Goal: Task Accomplishment & Management: Manage account settings

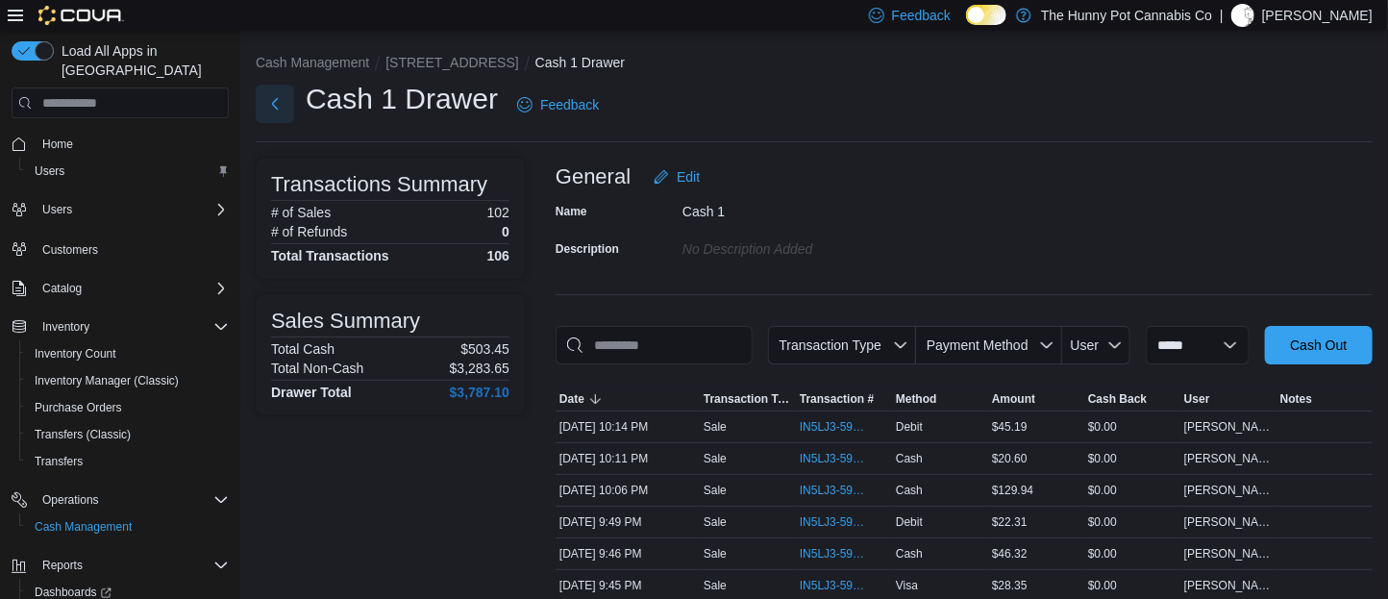
click at [279, 118] on button "Next" at bounding box center [275, 104] width 38 height 38
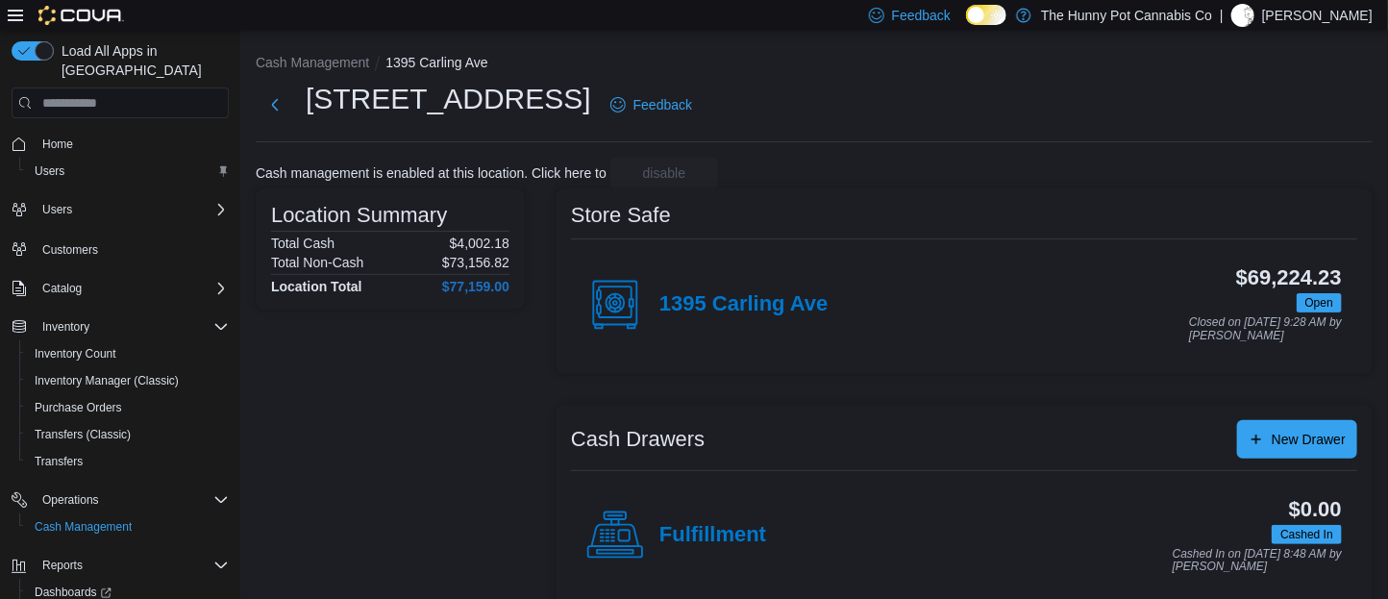
scroll to position [341, 0]
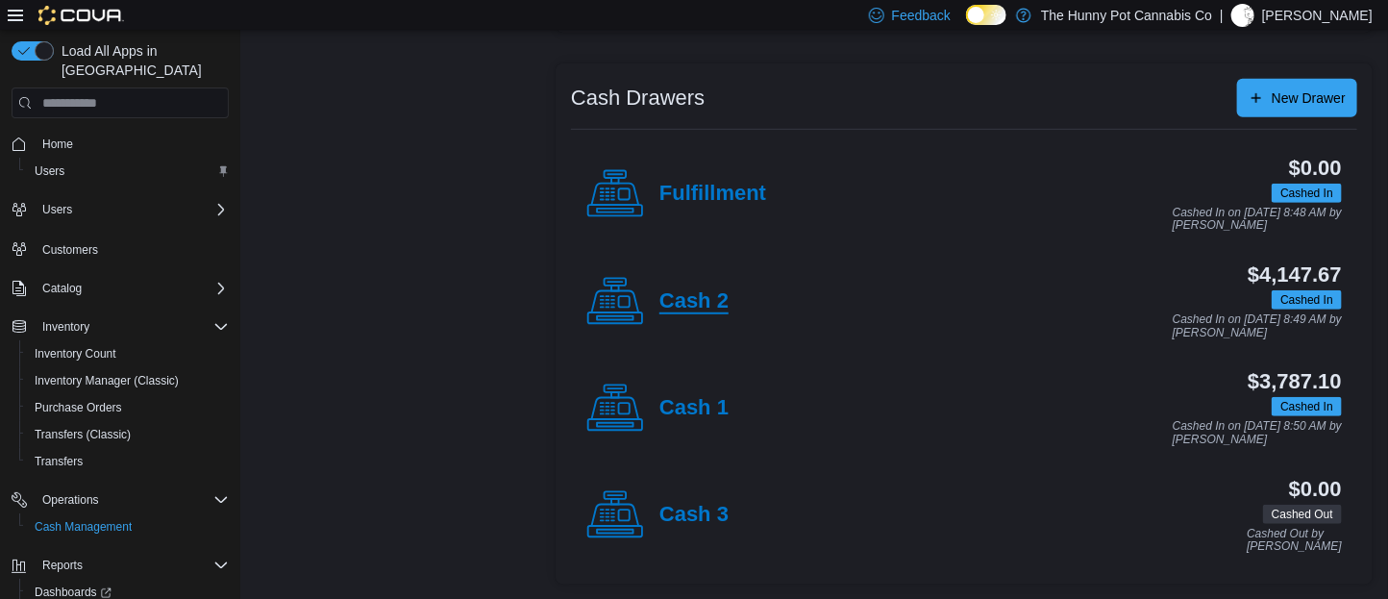
click at [692, 295] on h4 "Cash 2" at bounding box center [693, 301] width 69 height 25
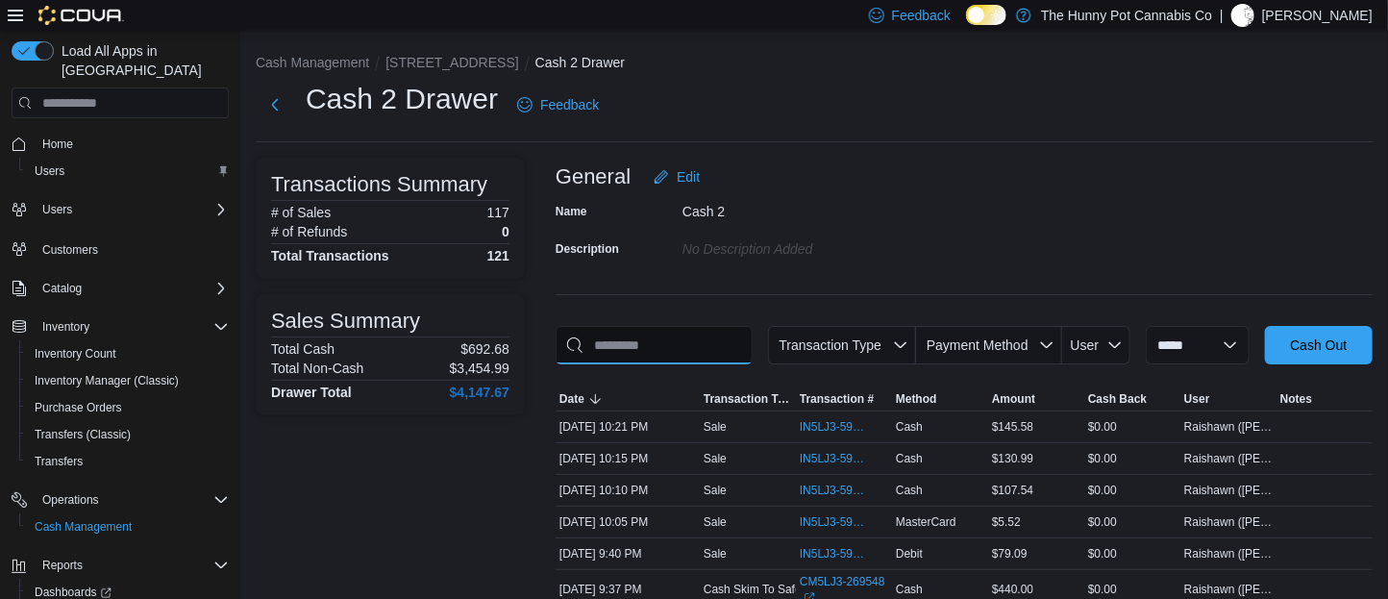
click at [666, 359] on input "This is a search bar. As you type, the results lower in the page will automatic…" at bounding box center [654, 345] width 197 height 38
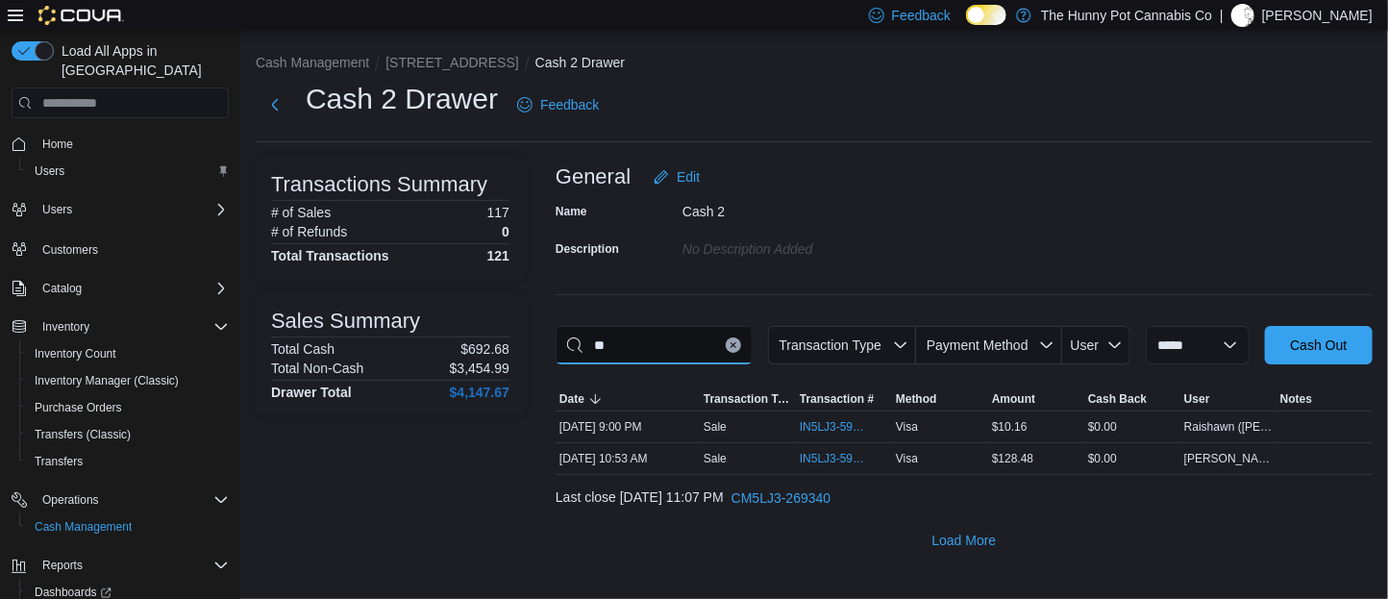
type input "*"
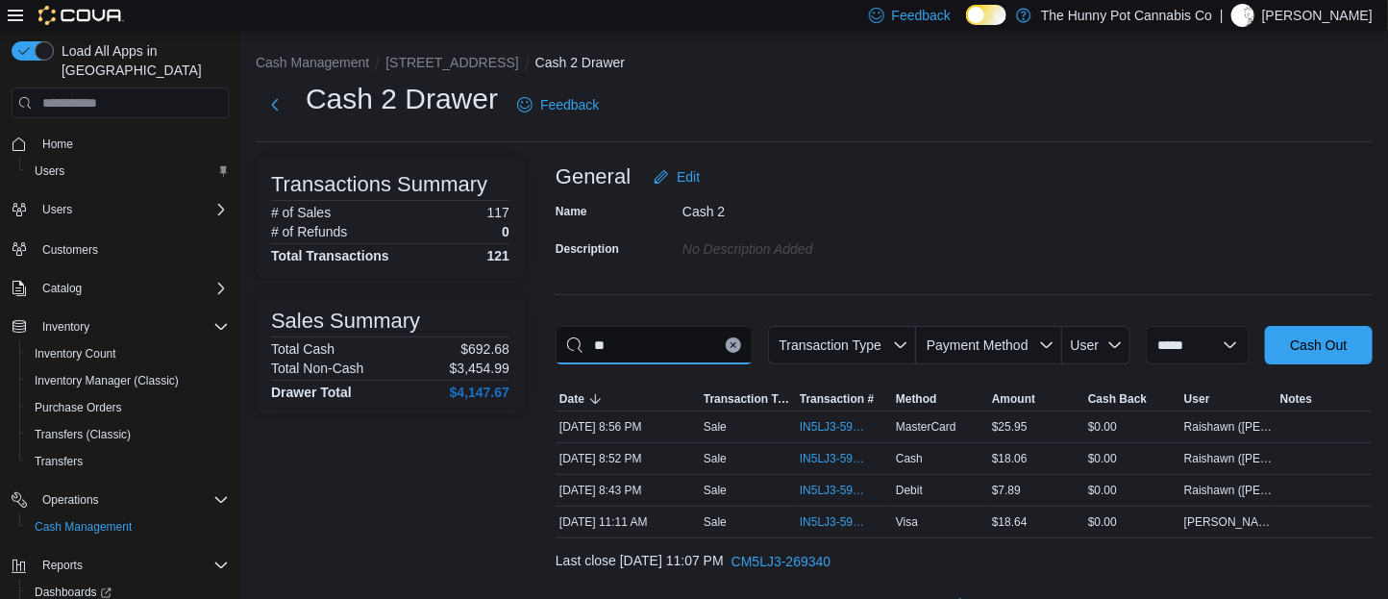
type input "*"
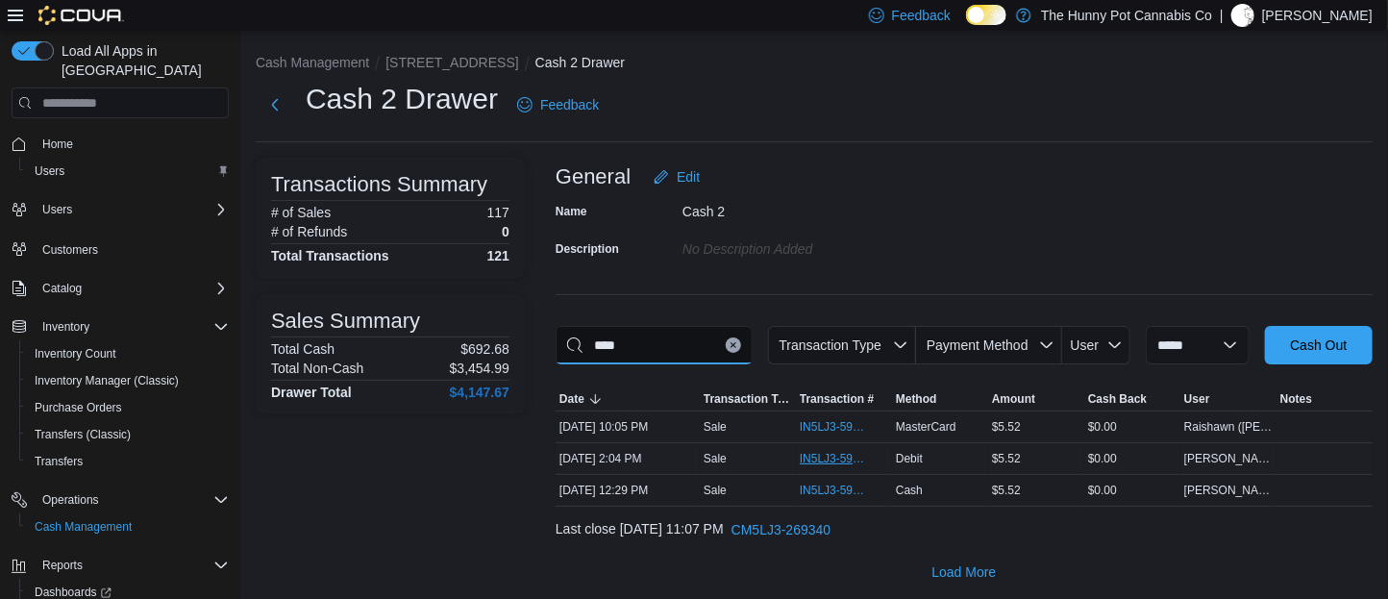
type input "****"
click at [826, 466] on span "IN5LJ3-5947882" at bounding box center [834, 458] width 69 height 15
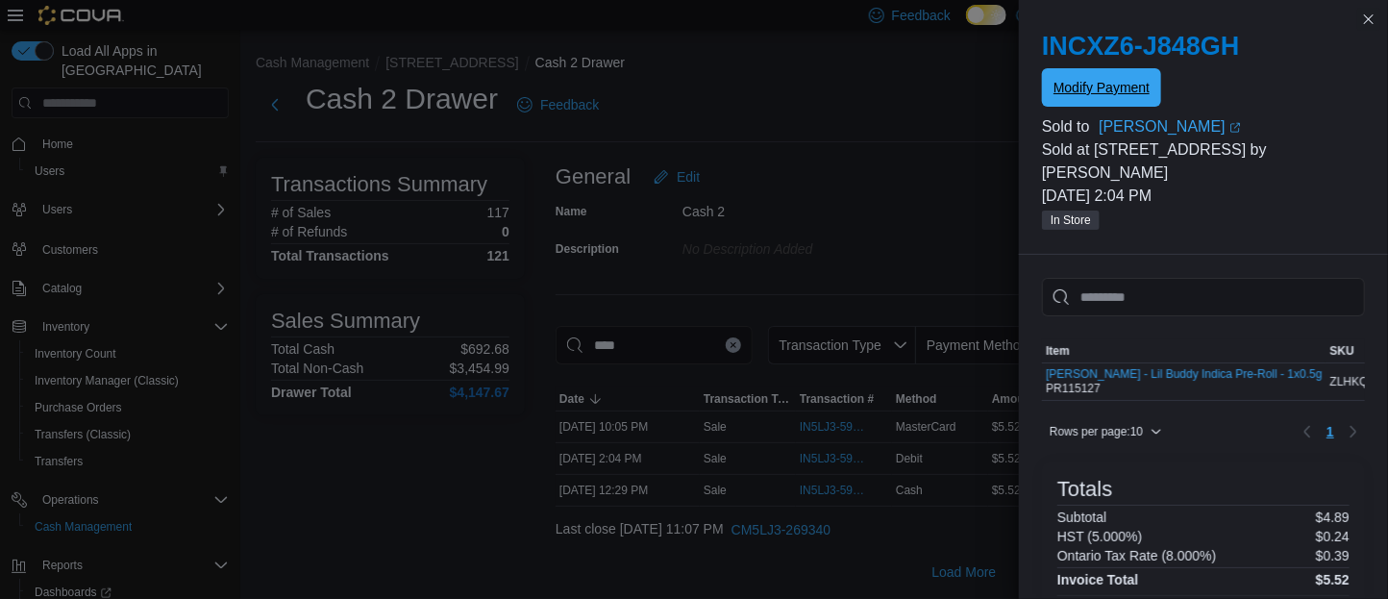
click at [1089, 83] on span "Modify Payment" at bounding box center [1101, 87] width 96 height 19
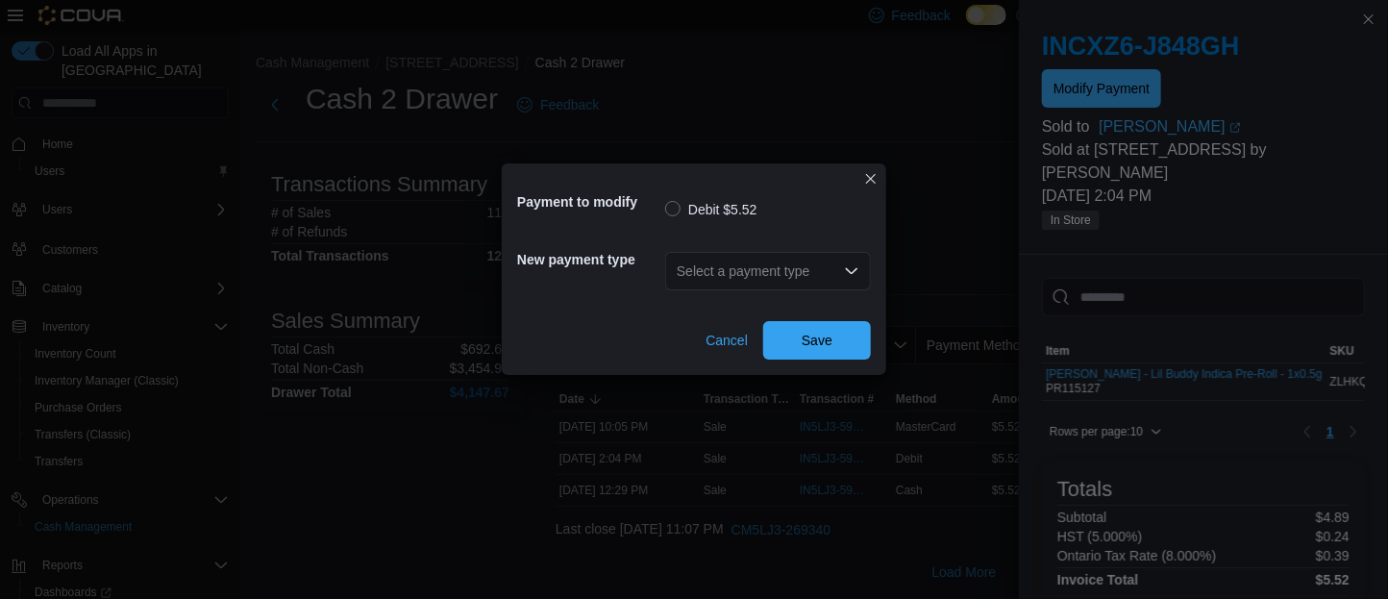
click at [726, 285] on div "Select a payment type" at bounding box center [768, 271] width 206 height 38
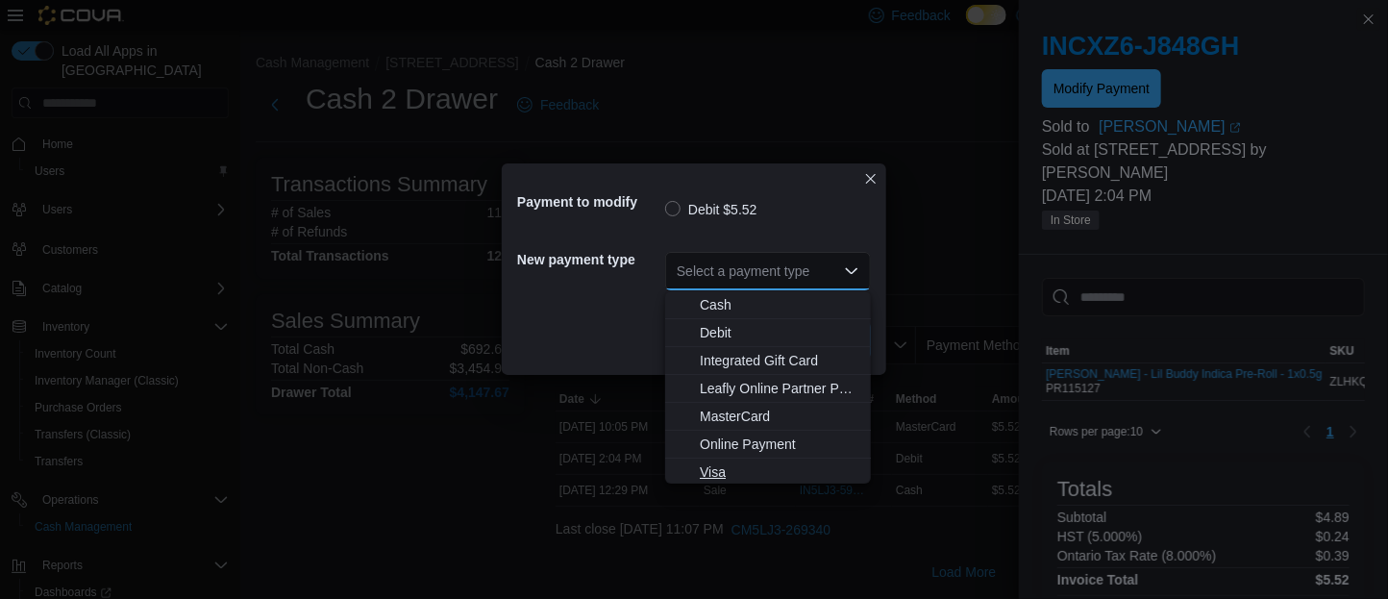
click at [727, 472] on span "Visa" at bounding box center [780, 471] width 160 height 19
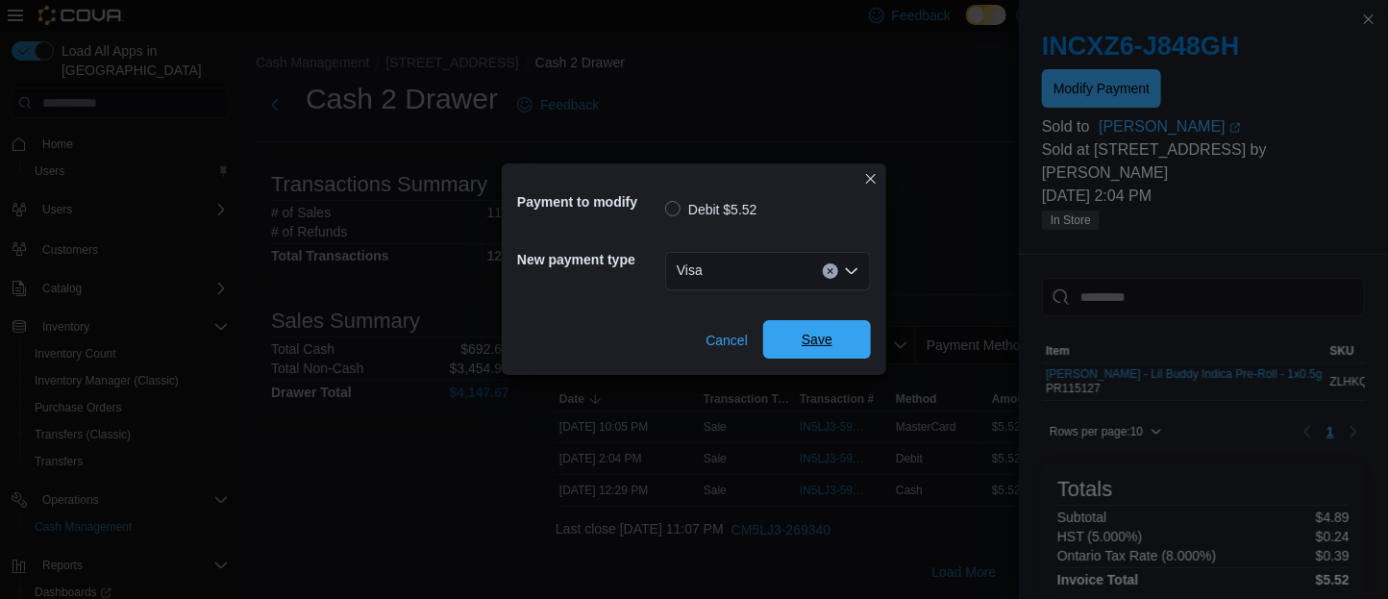
click at [833, 338] on span "Save" at bounding box center [817, 339] width 85 height 38
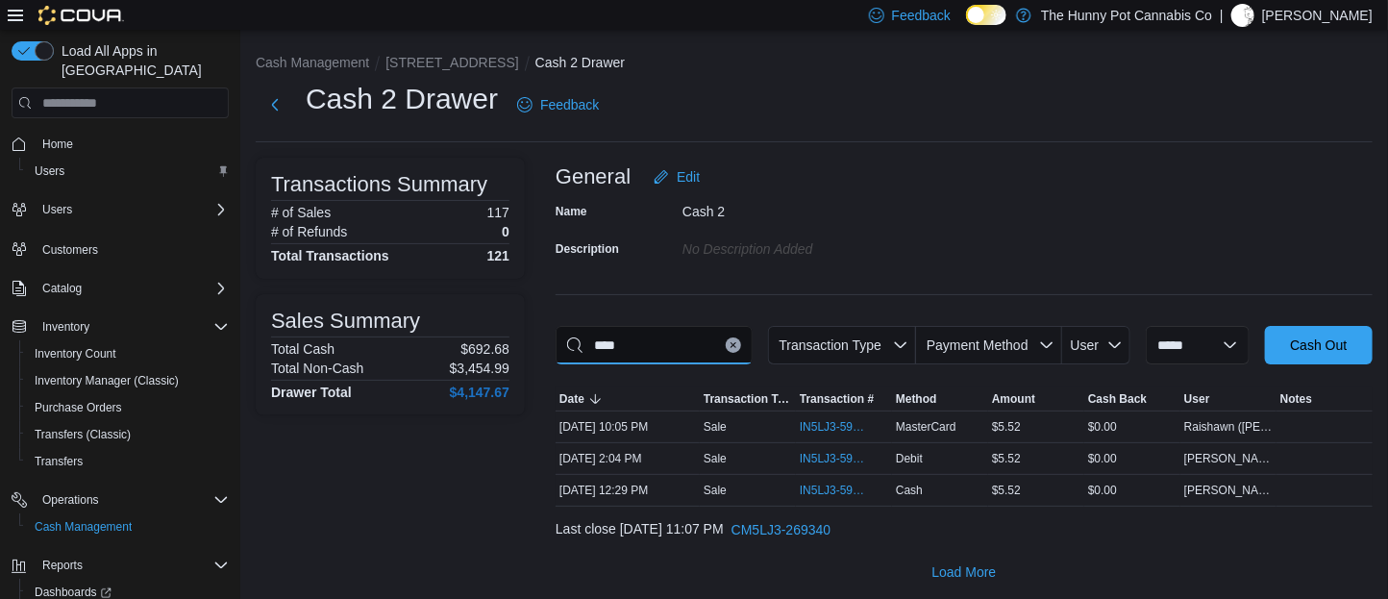
click at [643, 344] on input "****" at bounding box center [654, 345] width 197 height 38
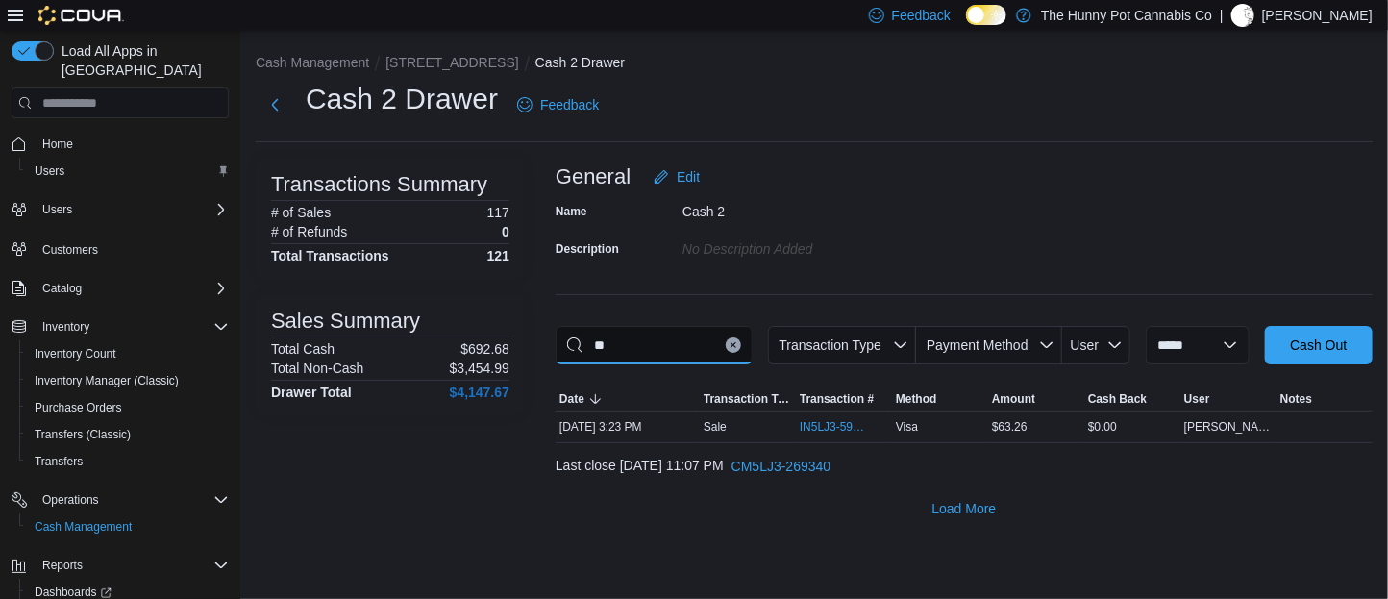
type input "*"
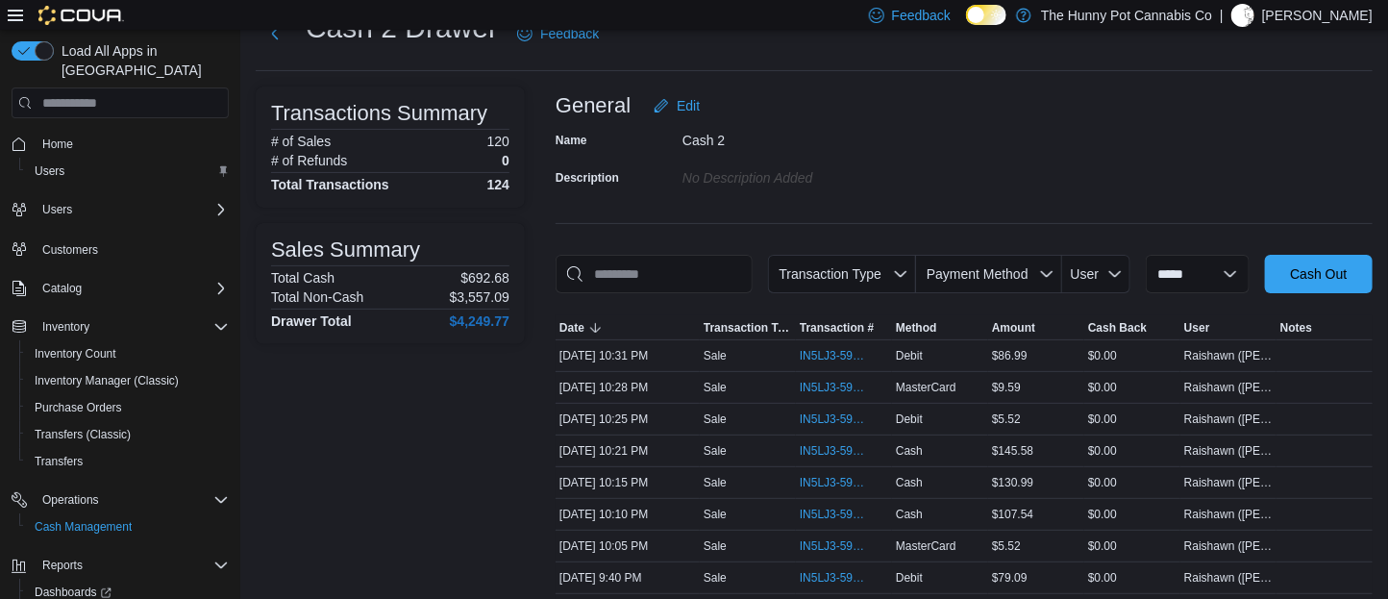
scroll to position [74, 0]
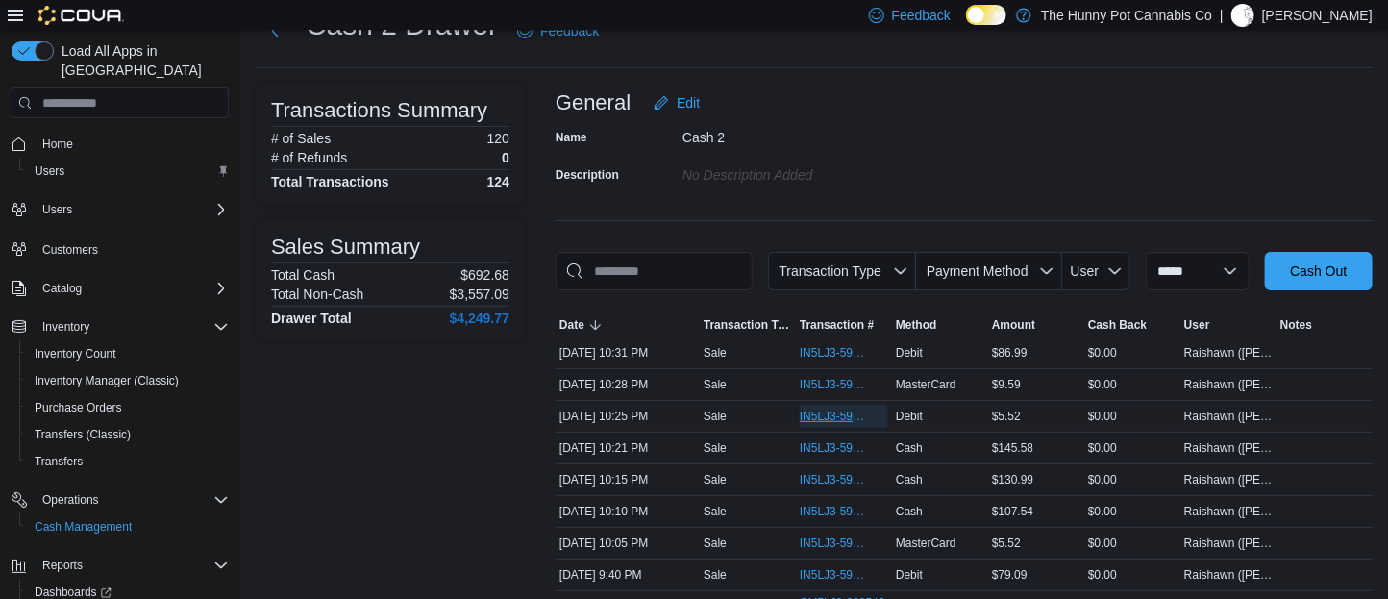
click at [847, 424] on span "IN5LJ3-5952197" at bounding box center [834, 415] width 69 height 15
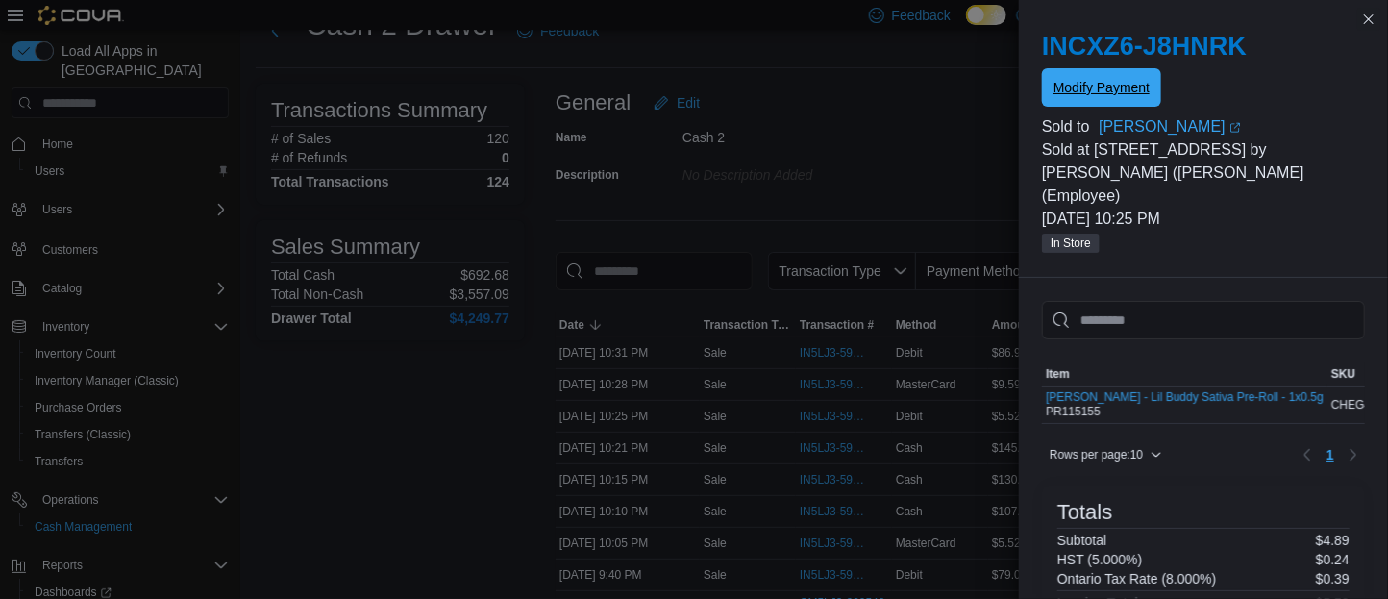
click at [1135, 102] on span "Modify Payment" at bounding box center [1101, 87] width 96 height 38
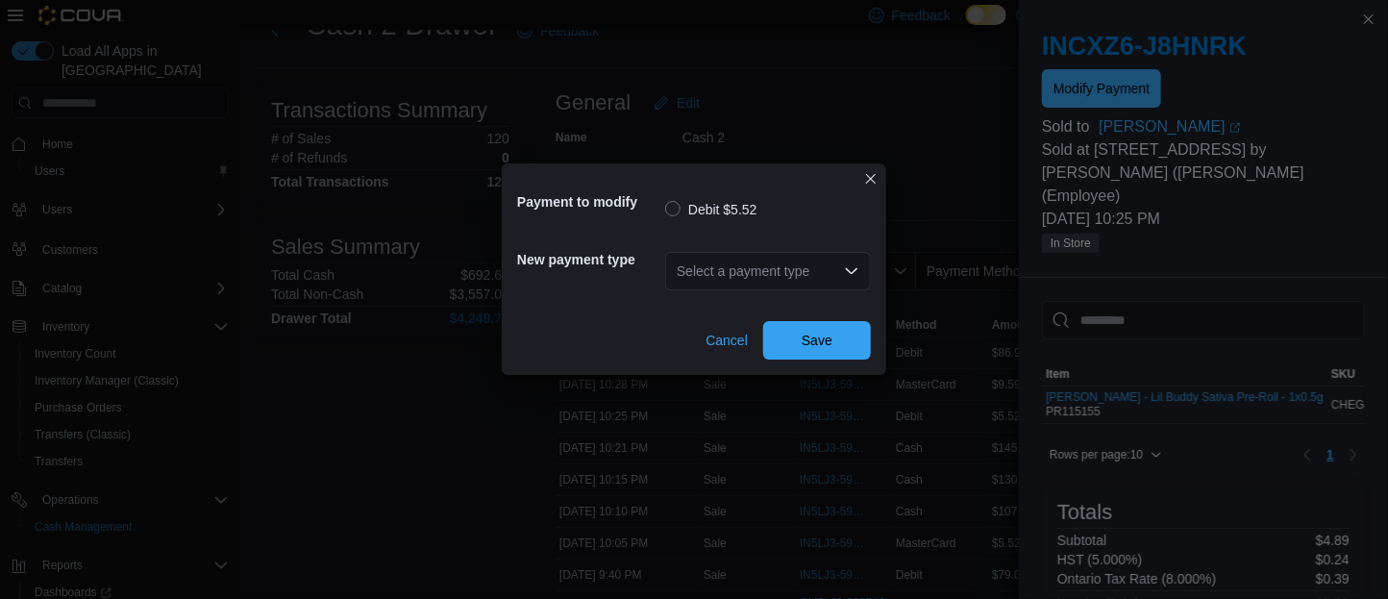
click at [747, 264] on div "Select a payment type" at bounding box center [768, 271] width 206 height 38
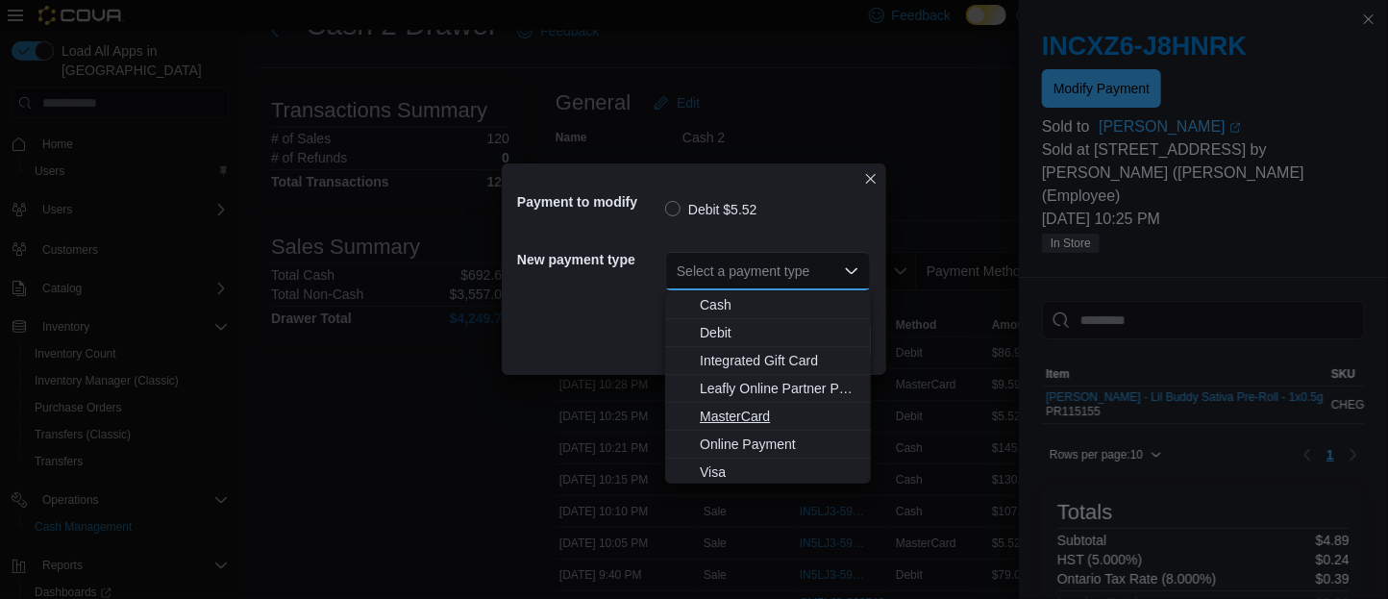
click at [742, 407] on span "MasterCard" at bounding box center [780, 416] width 160 height 19
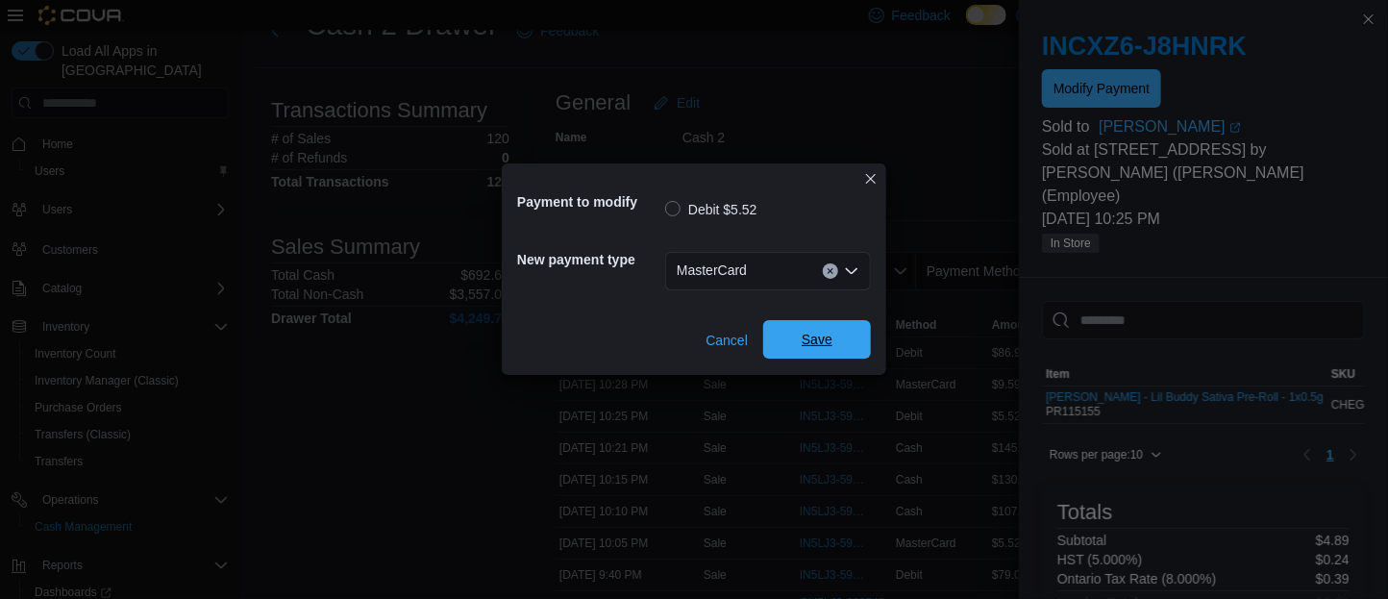
click at [803, 347] on span "Save" at bounding box center [817, 339] width 31 height 19
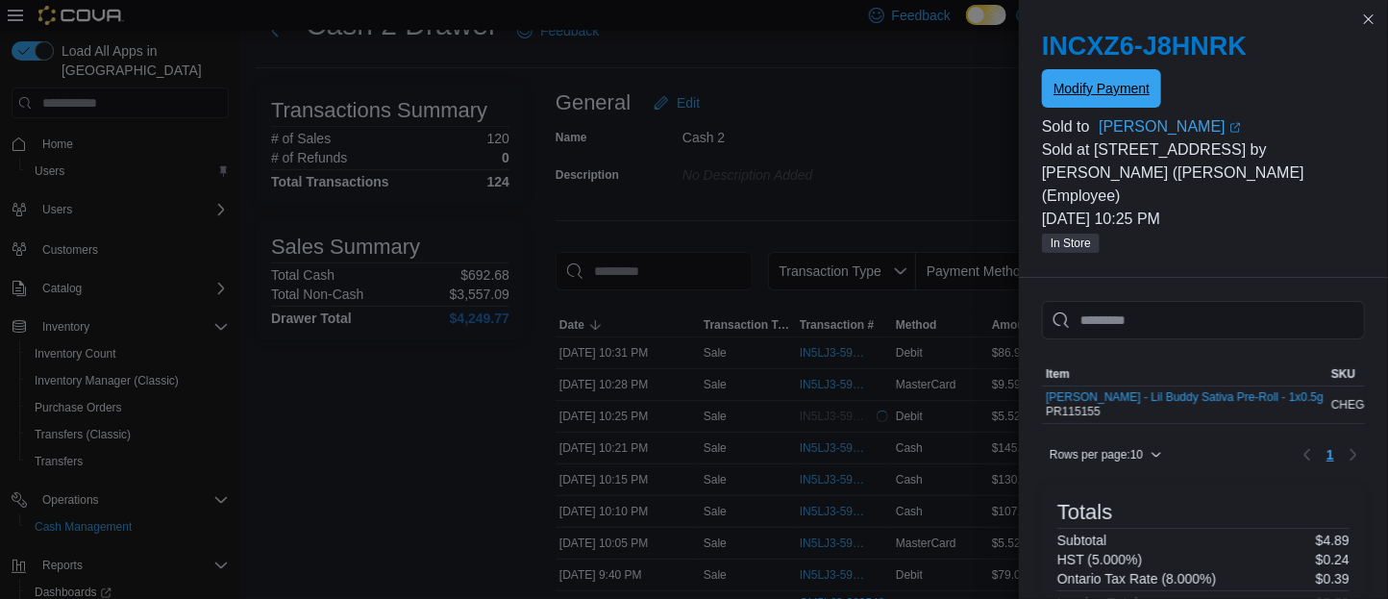
scroll to position [0, 0]
click at [1362, 11] on button "Close this dialog" at bounding box center [1368, 18] width 23 height 23
click at [1369, 10] on button "Close this dialog" at bounding box center [1368, 18] width 23 height 23
